Goal: Transaction & Acquisition: Subscribe to service/newsletter

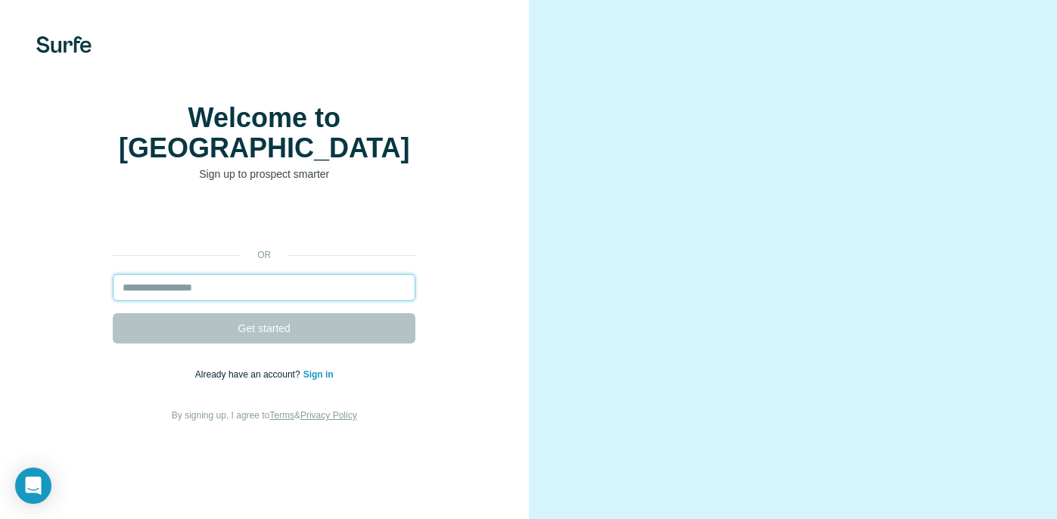
click at [241, 294] on input "email" at bounding box center [264, 287] width 303 height 27
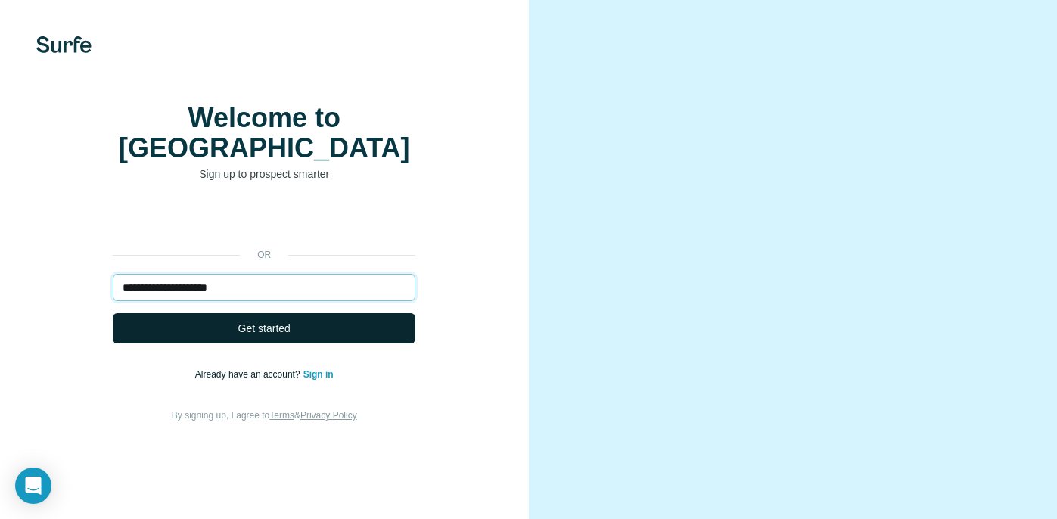
type input "**********"
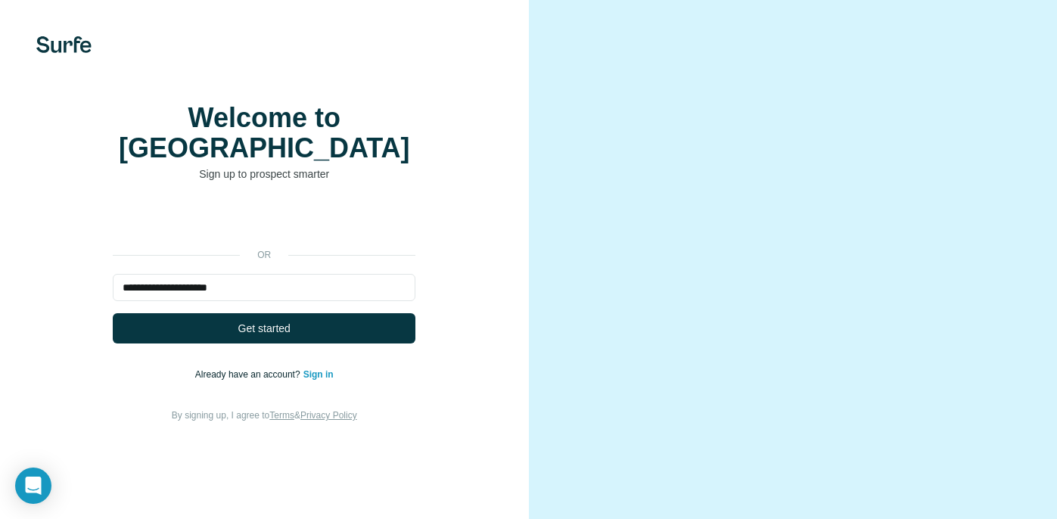
click at [195, 331] on button "Get started" at bounding box center [264, 328] width 303 height 30
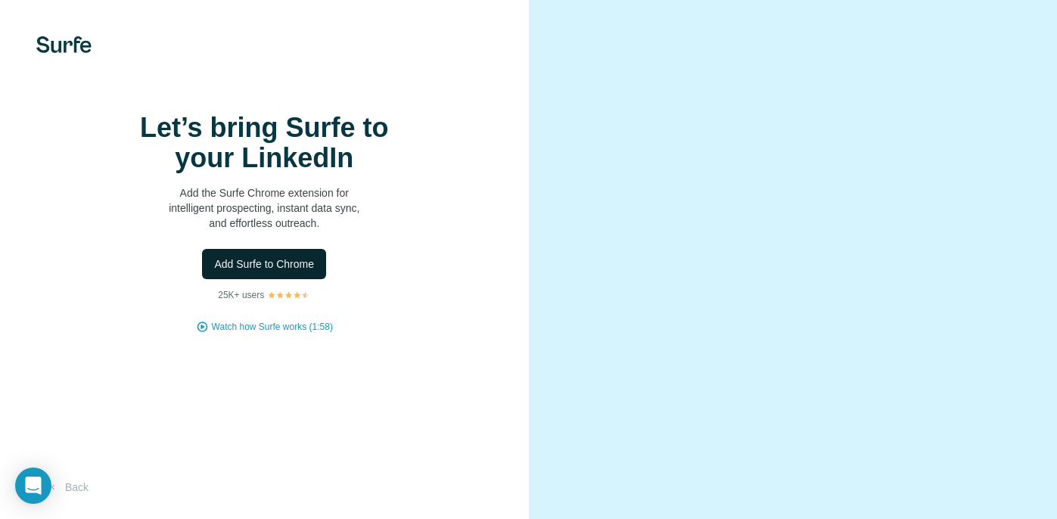
click at [259, 272] on span "Add Surfe to Chrome" at bounding box center [264, 264] width 100 height 15
click at [291, 334] on span "Watch how Surfe works (1:58)" at bounding box center [272, 327] width 121 height 14
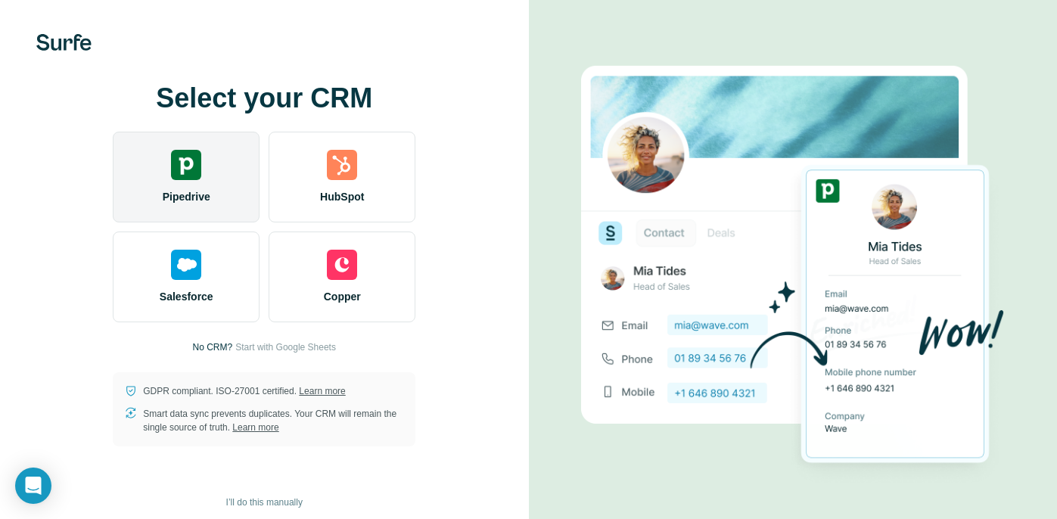
scroll to position [9, 0]
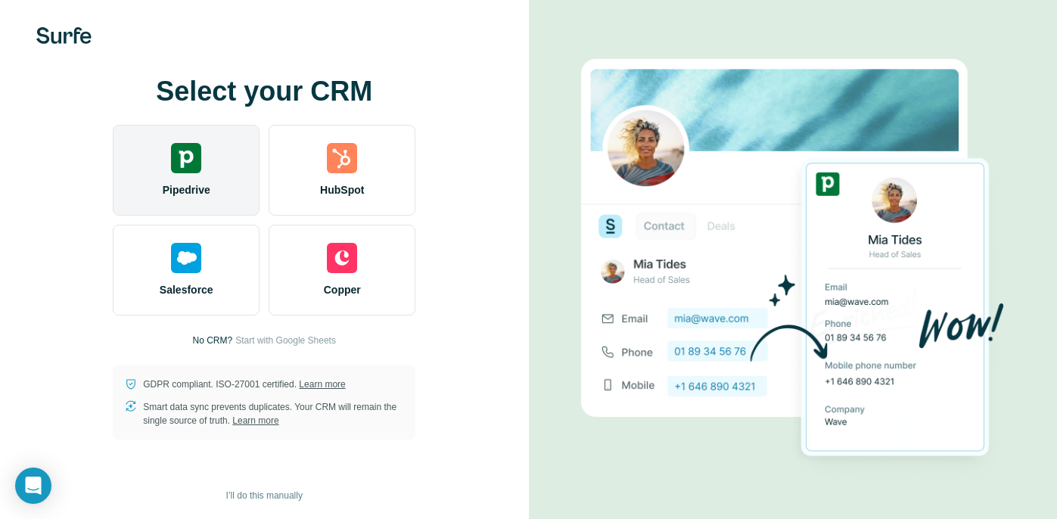
click at [201, 181] on div "Pipedrive" at bounding box center [186, 170] width 147 height 91
